Goal: Task Accomplishment & Management: Use online tool/utility

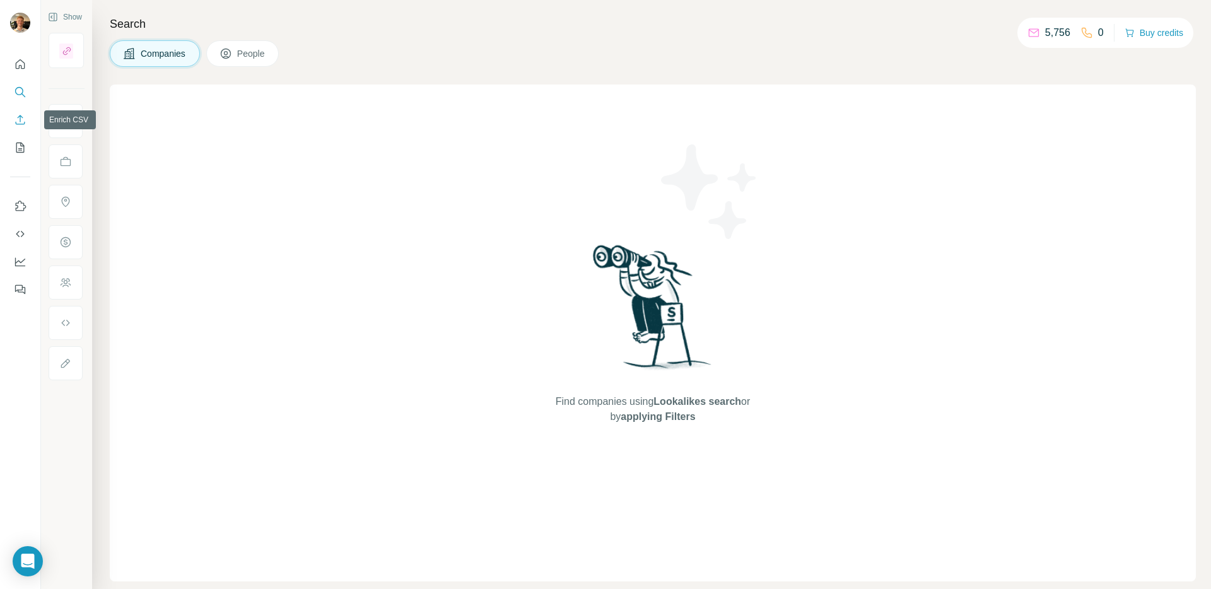
click at [16, 121] on icon "Enrich CSV" at bounding box center [20, 120] width 13 height 13
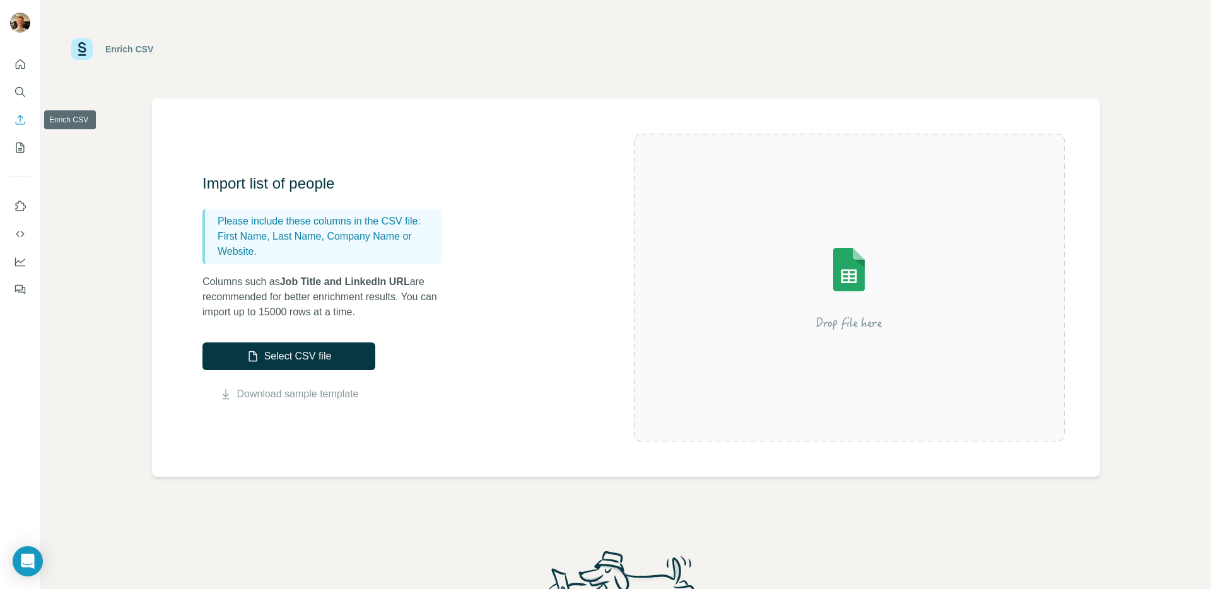
click at [19, 121] on icon "Enrich CSV" at bounding box center [20, 120] width 13 height 13
click at [18, 140] on button "My lists" at bounding box center [20, 147] width 20 height 23
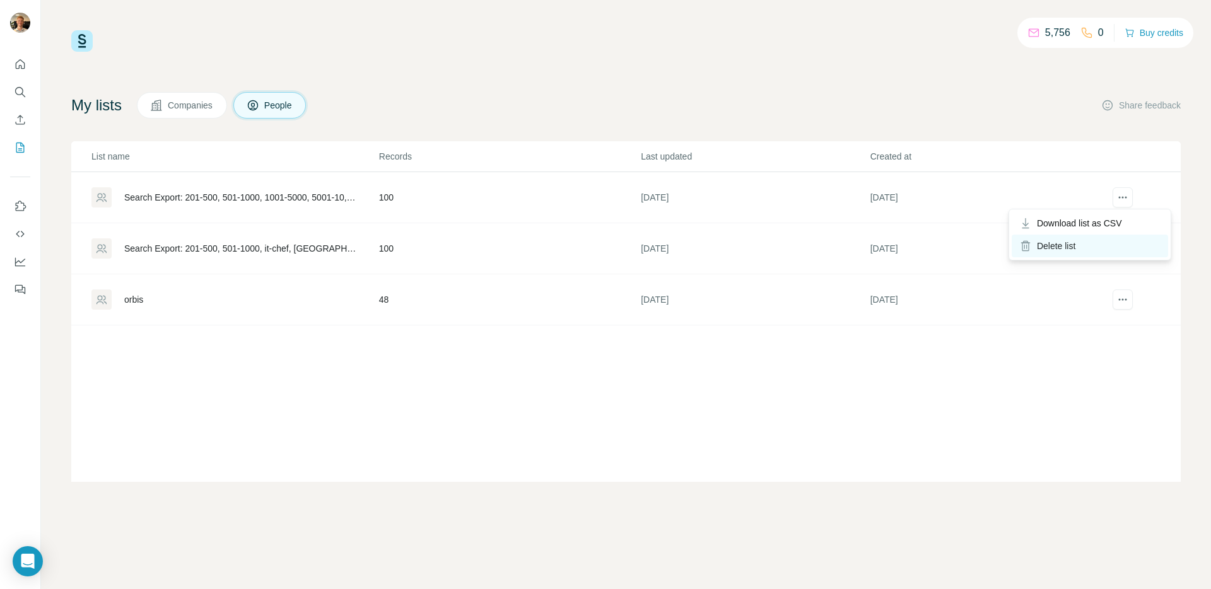
click at [1054, 249] on div "Delete list" at bounding box center [1090, 246] width 156 height 23
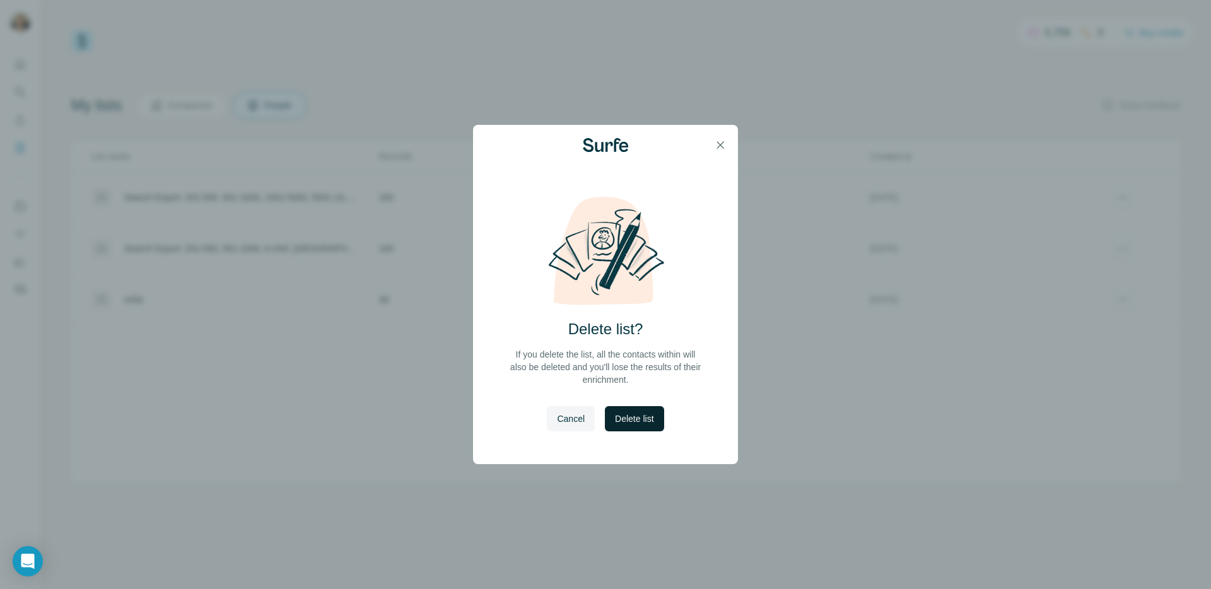
click at [633, 421] on span "Delete list" at bounding box center [634, 419] width 38 height 13
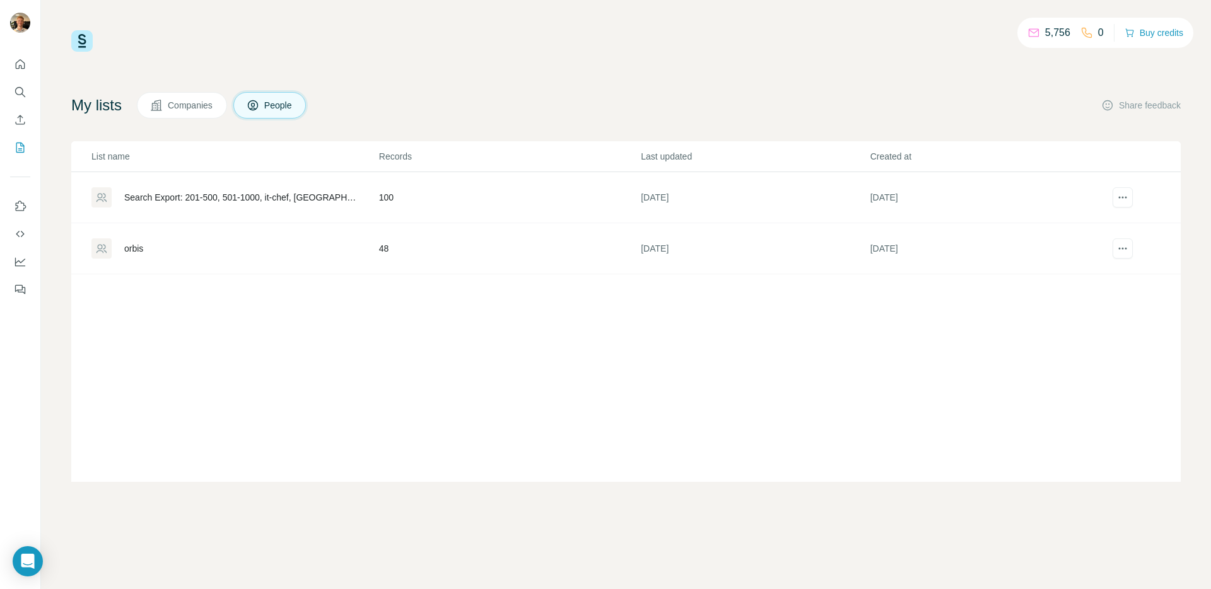
click at [30, 118] on button "Enrich CSV" at bounding box center [20, 120] width 20 height 23
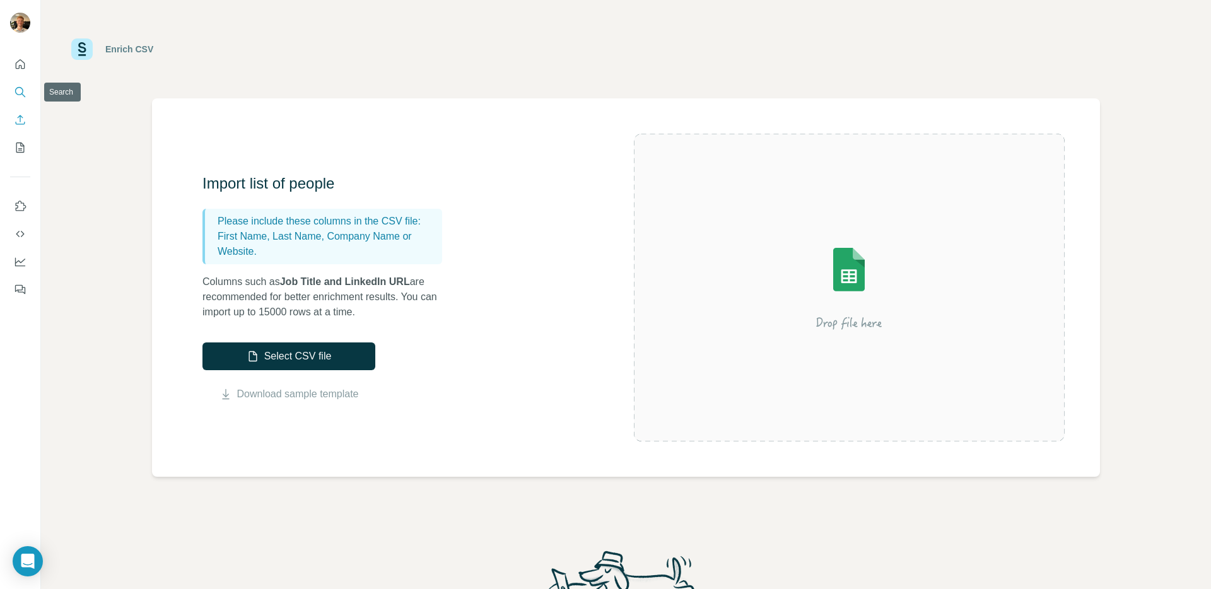
click at [22, 92] on icon "Search" at bounding box center [19, 91] width 8 height 8
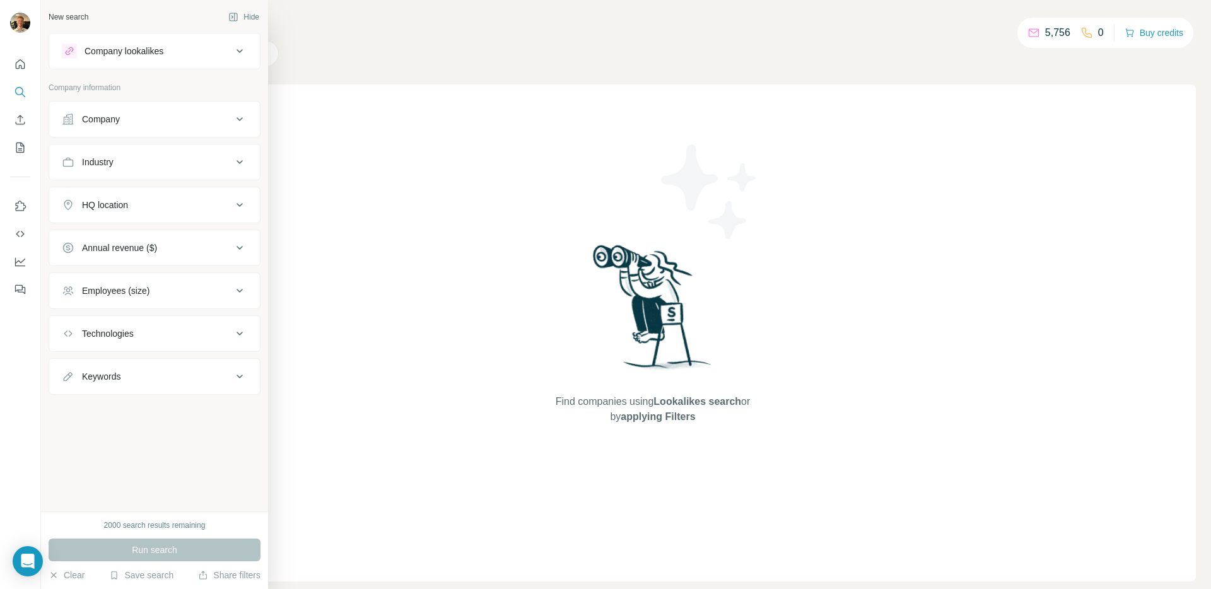
click at [81, 121] on div "Company" at bounding box center [147, 119] width 170 height 13
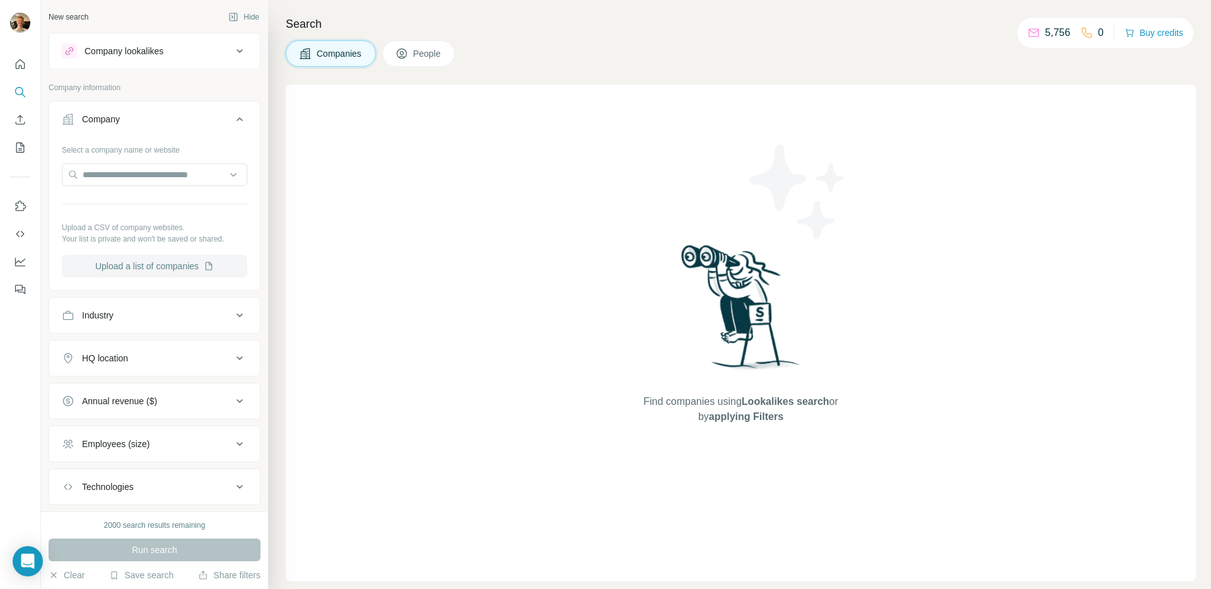
click at [108, 272] on button "Upload a list of companies" at bounding box center [155, 266] width 186 height 23
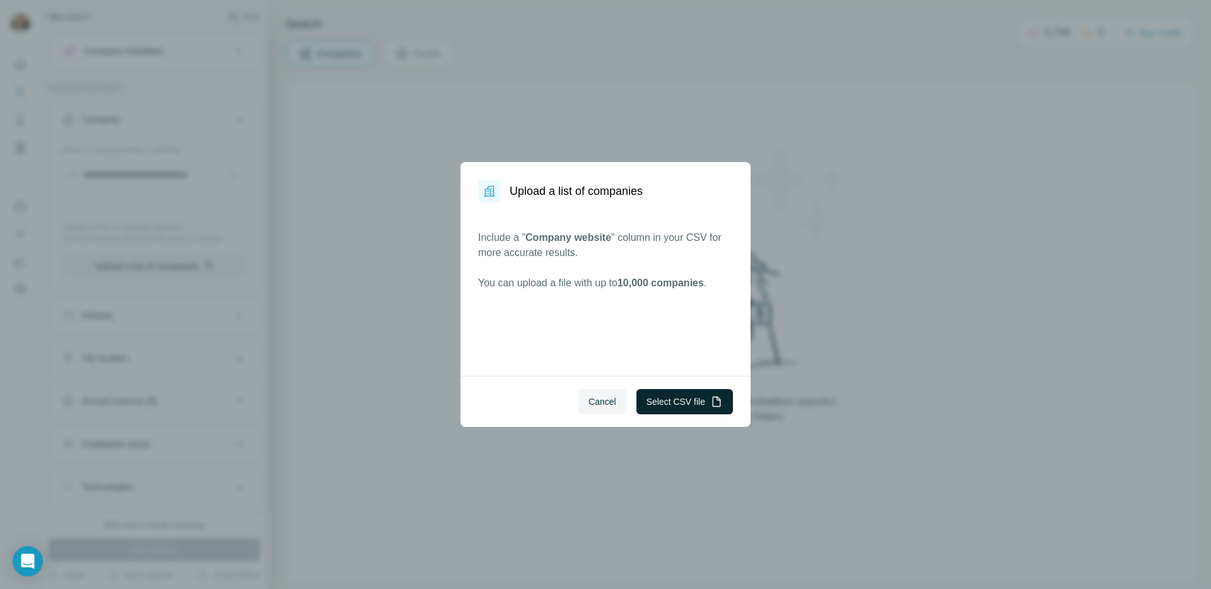
click at [661, 404] on button "Select CSV file" at bounding box center [685, 401] width 97 height 25
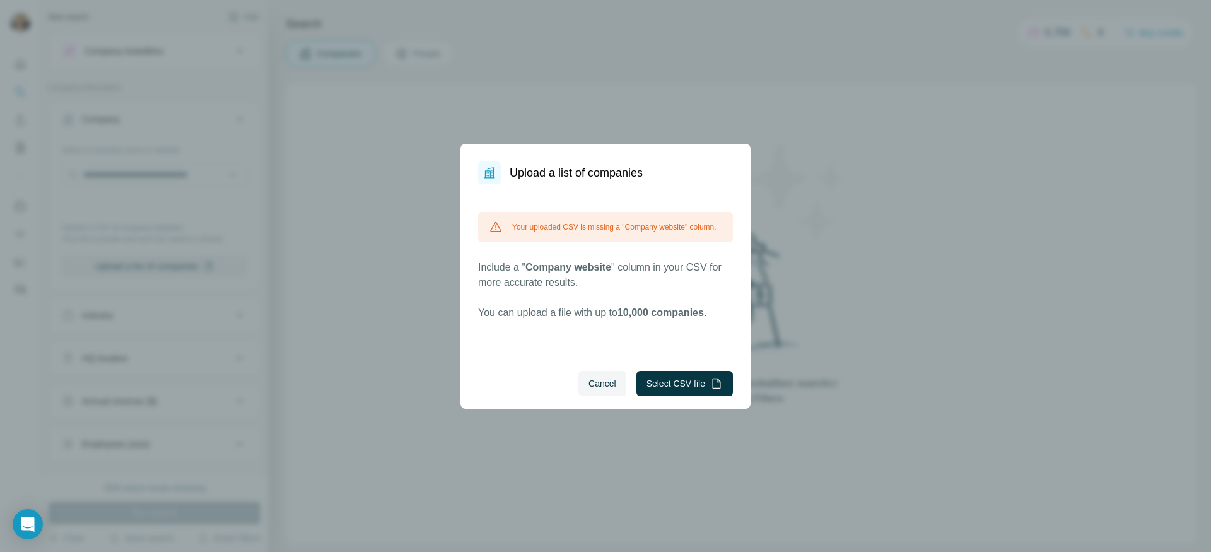
drag, startPoint x: 595, startPoint y: 392, endPoint x: 533, endPoint y: 368, distance: 66.1
click at [533, 368] on div "Cancel Select CSV file" at bounding box center [606, 383] width 290 height 51
